Goal: Information Seeking & Learning: Learn about a topic

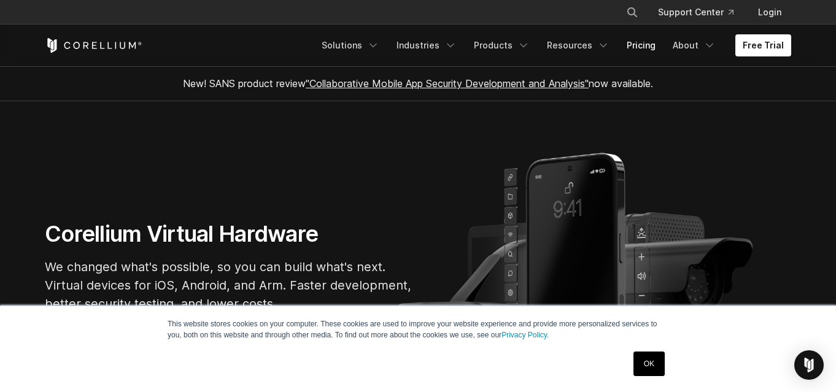
scroll to position [243, 0]
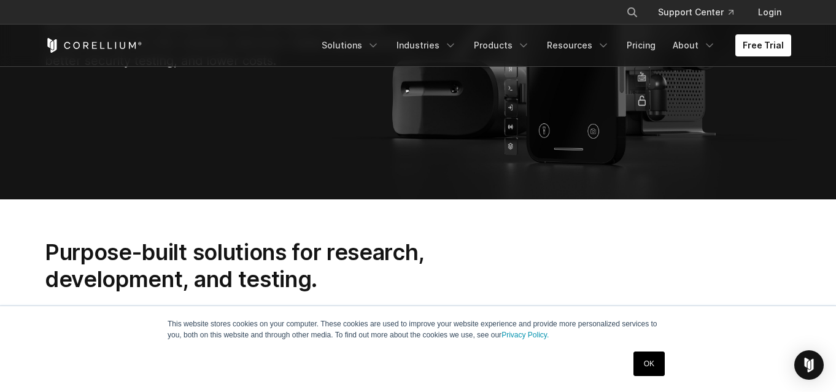
click at [651, 366] on link "OK" at bounding box center [648, 364] width 31 height 25
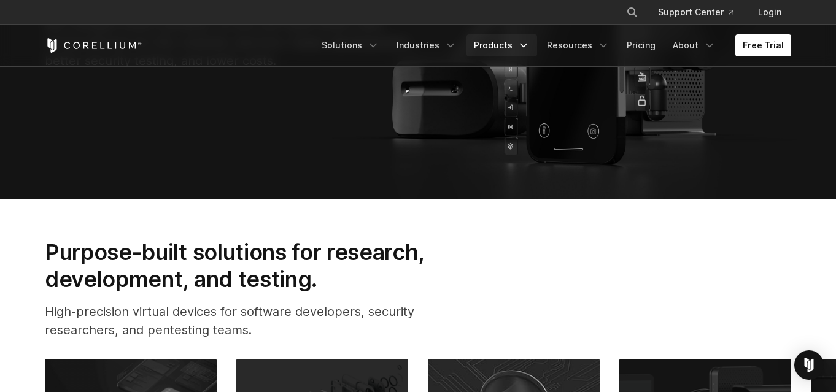
click at [527, 52] on link "Products" at bounding box center [502, 45] width 71 height 22
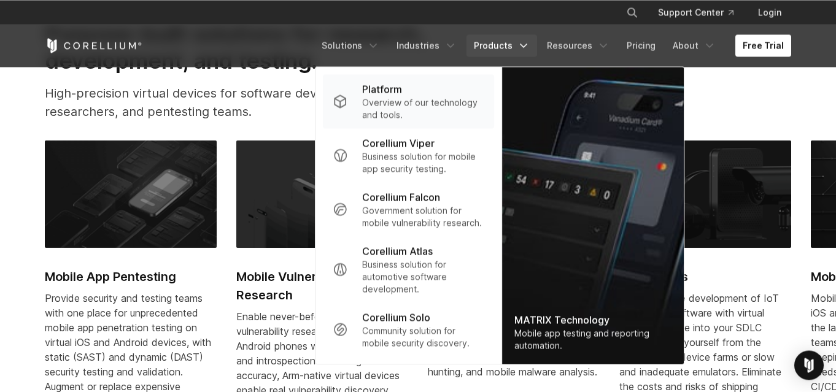
scroll to position [486, 0]
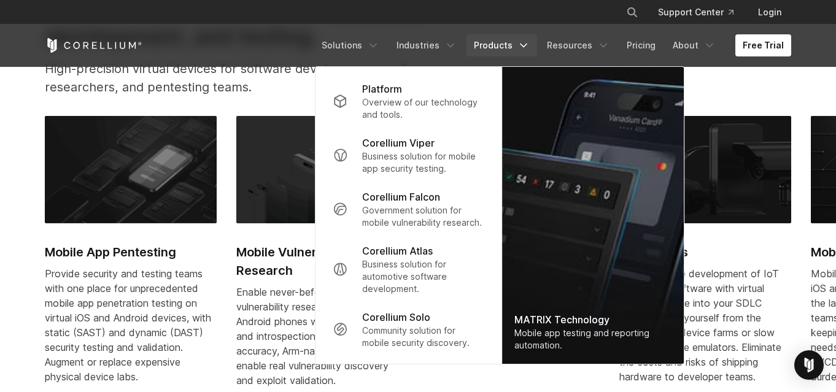
click at [714, 95] on div "Purpose-built solutions for research, development, and testing. High-precision …" at bounding box center [418, 51] width 771 height 111
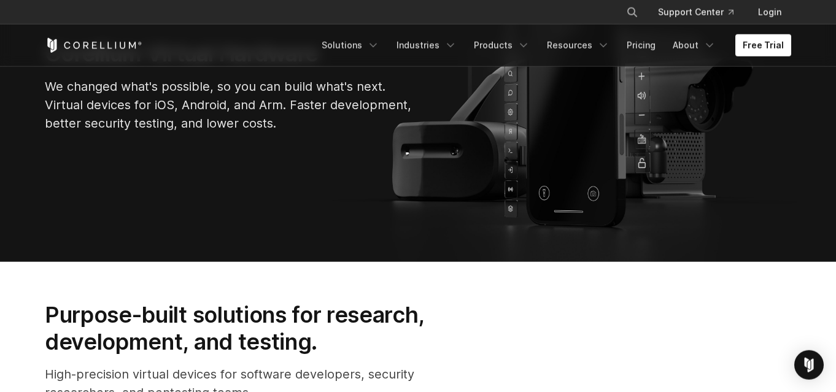
scroll to position [0, 0]
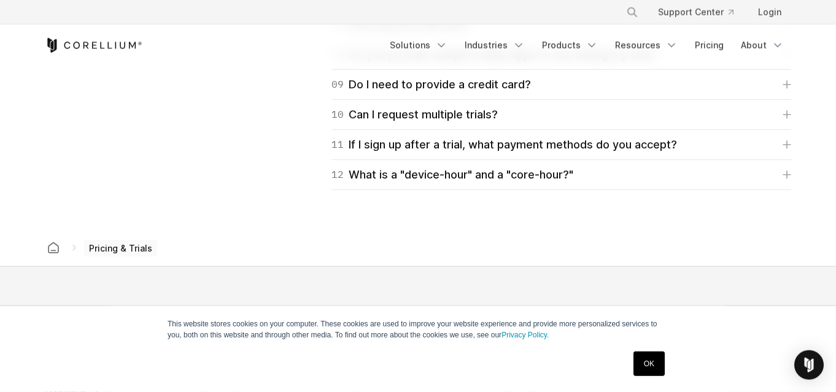
scroll to position [2026, 0]
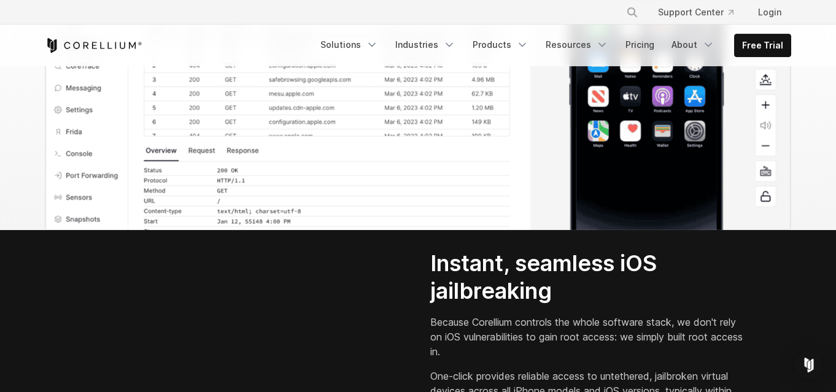
scroll to position [1540, 0]
